Goal: Information Seeking & Learning: Learn about a topic

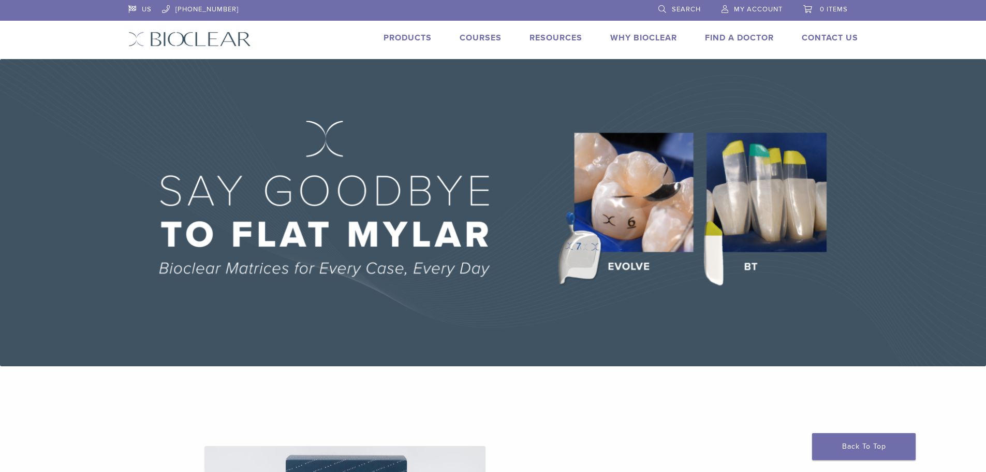
click at [400, 42] on link "Products" at bounding box center [408, 38] width 48 height 10
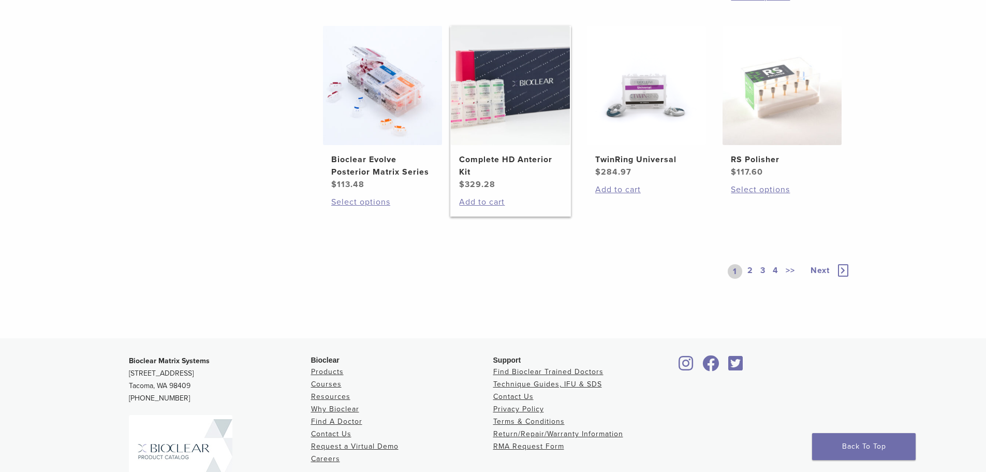
scroll to position [829, 0]
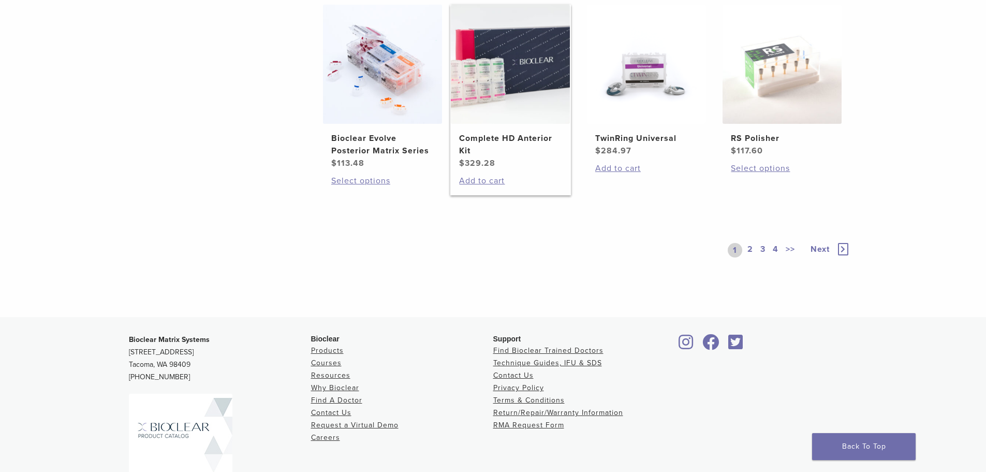
click at [488, 109] on img at bounding box center [510, 64] width 119 height 119
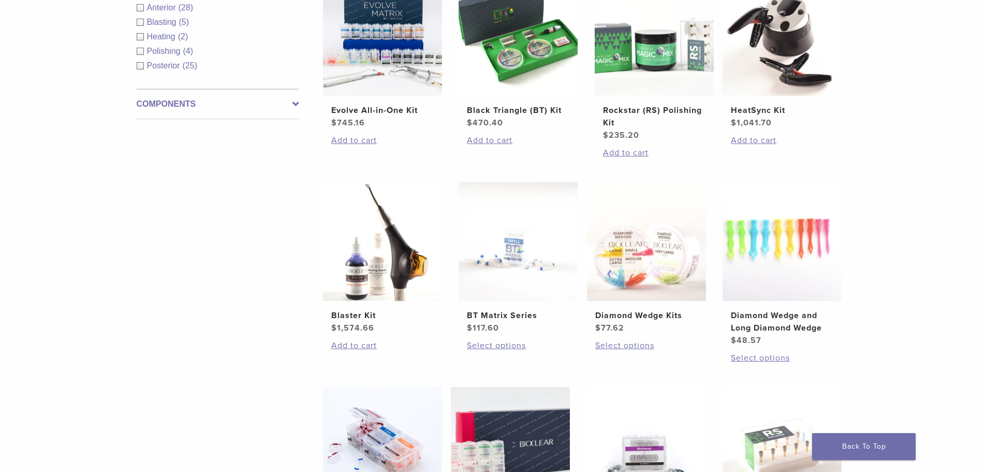
scroll to position [311, 0]
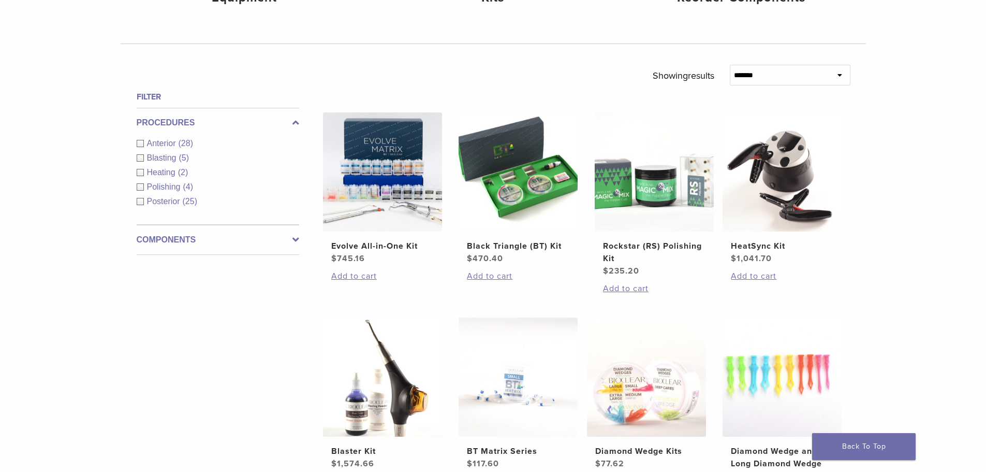
click at [164, 146] on span "Anterior" at bounding box center [163, 143] width 32 height 9
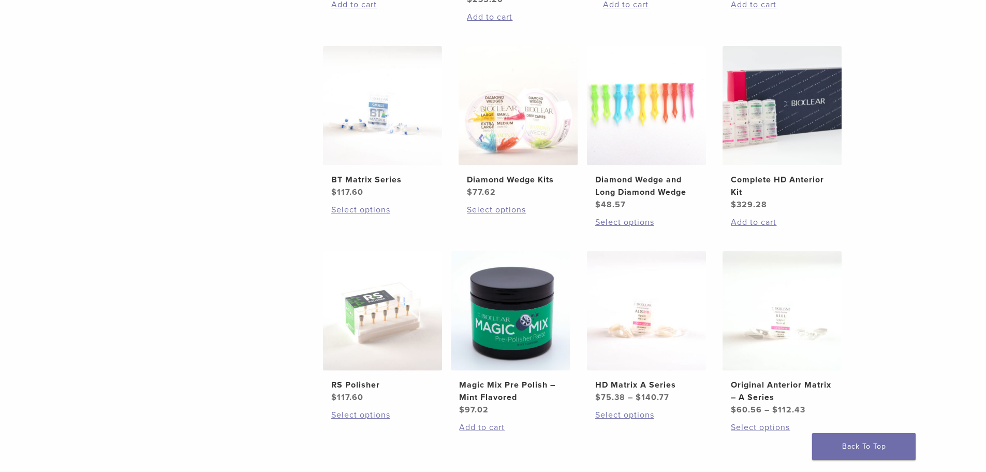
scroll to position [673, 0]
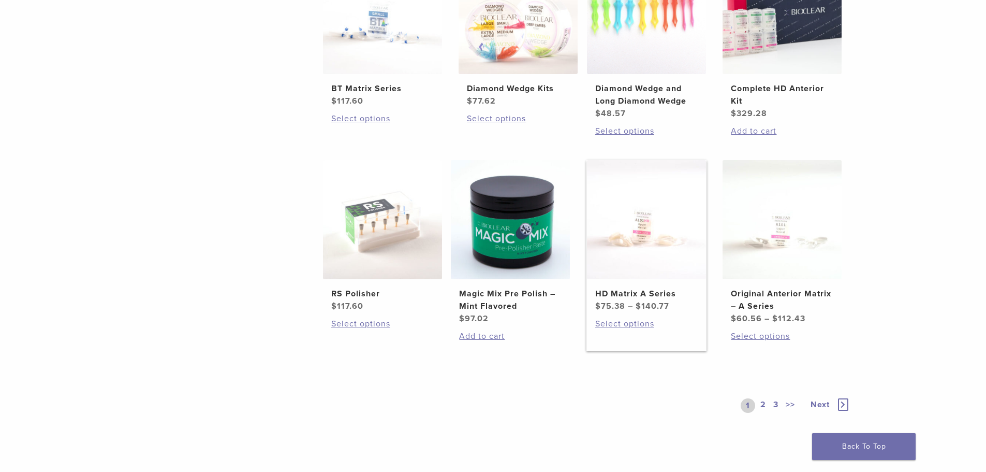
click at [618, 269] on img at bounding box center [646, 219] width 119 height 119
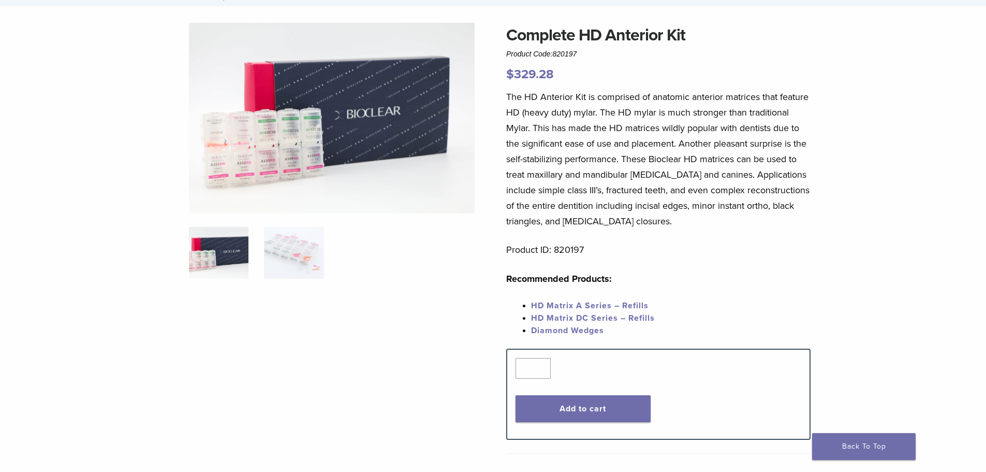
scroll to position [52, 0]
